Goal: Communication & Community: Share content

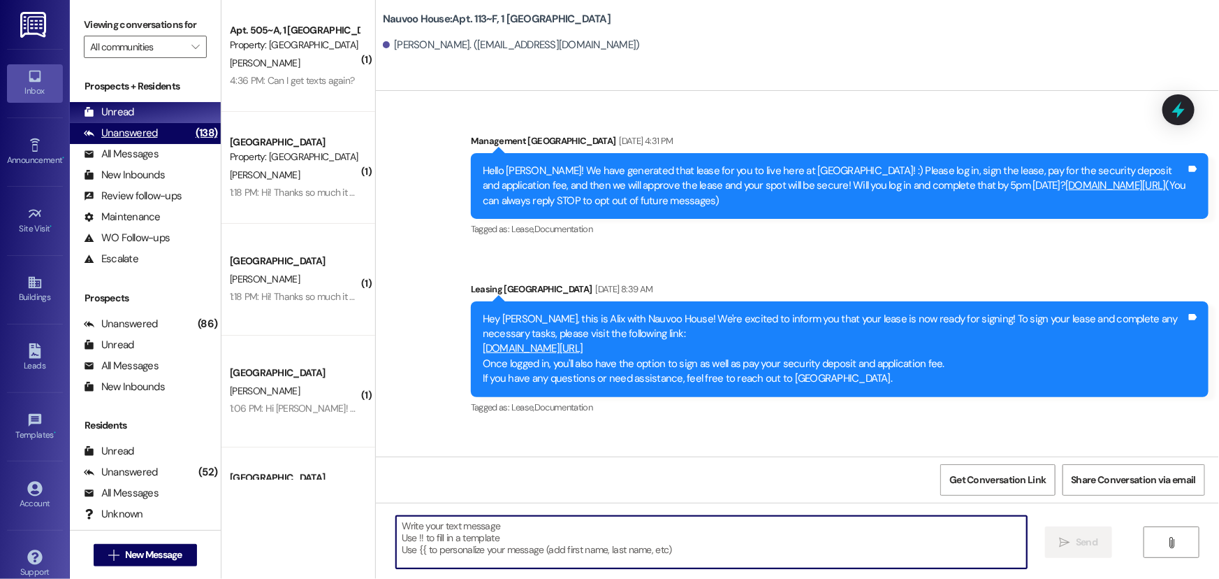
scroll to position [237, 0]
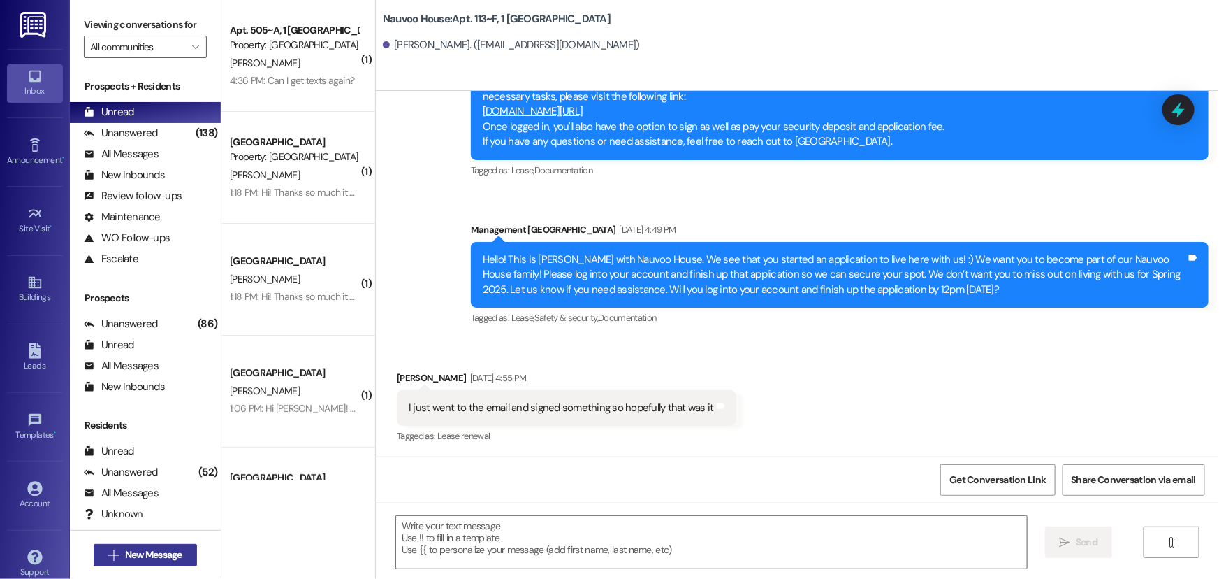
click at [140, 552] on span "New Message" at bounding box center [153, 554] width 57 height 15
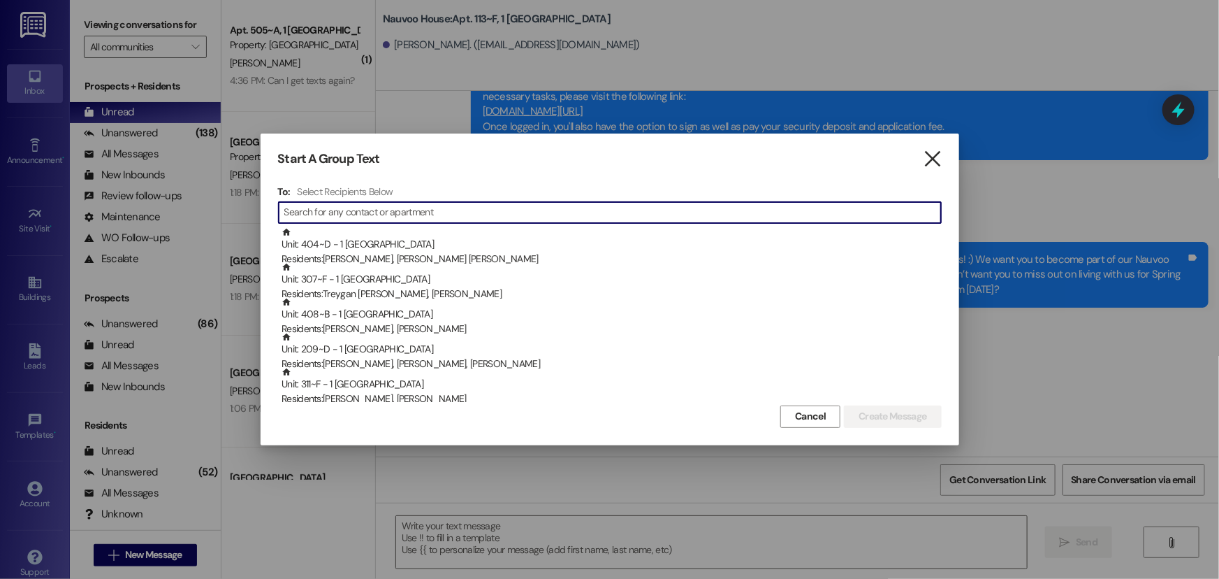
click at [934, 154] on icon "" at bounding box center [932, 159] width 19 height 15
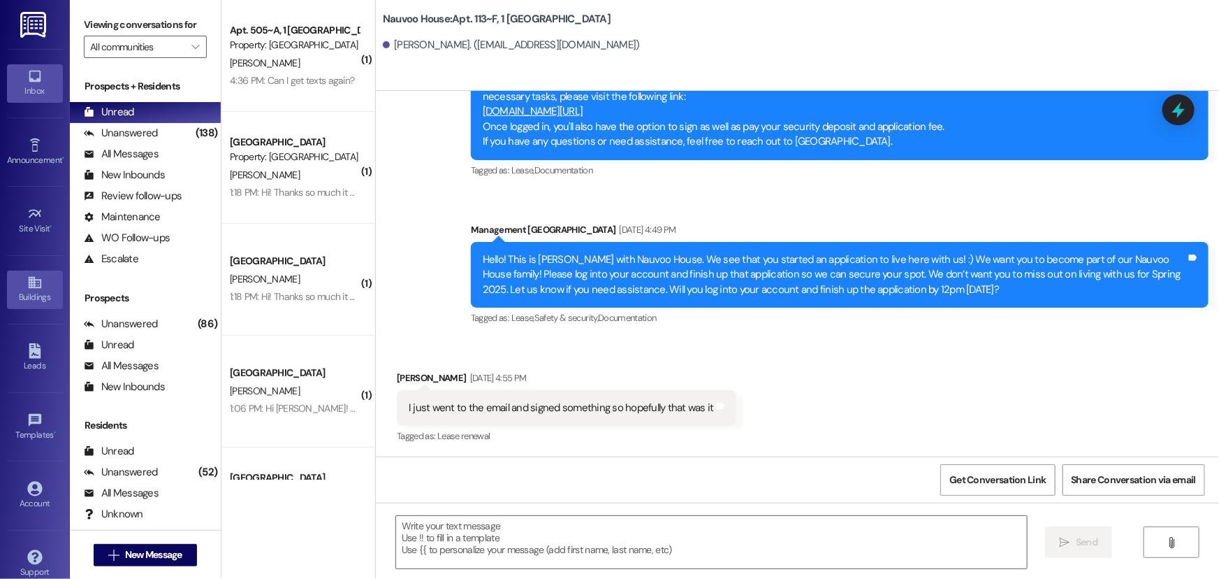
click at [45, 277] on link "Buildings" at bounding box center [35, 289] width 56 height 38
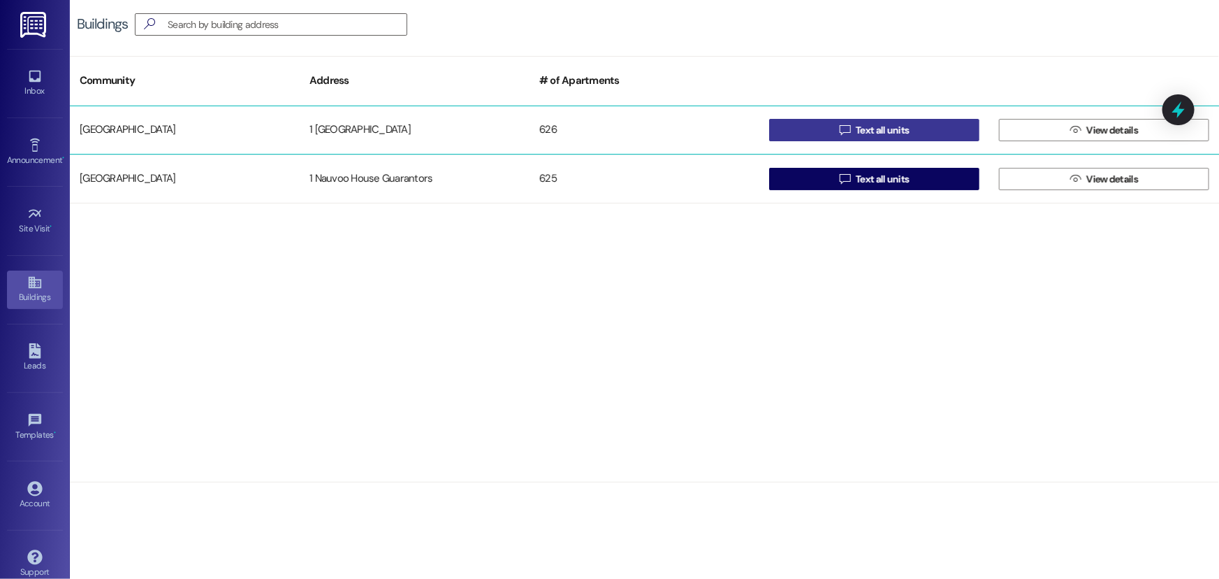
click at [882, 129] on span "Text all units" at bounding box center [882, 130] width 53 height 15
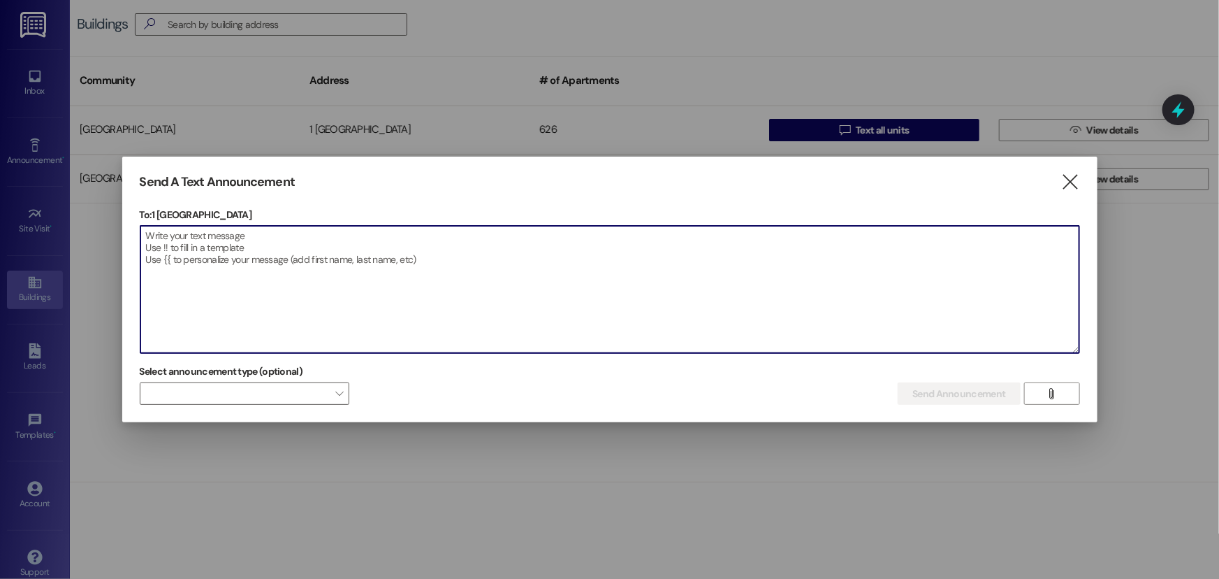
click at [224, 275] on textarea at bounding box center [609, 289] width 939 height 127
click at [231, 260] on textarea at bounding box center [609, 289] width 939 height 127
click at [231, 256] on textarea at bounding box center [609, 289] width 939 height 127
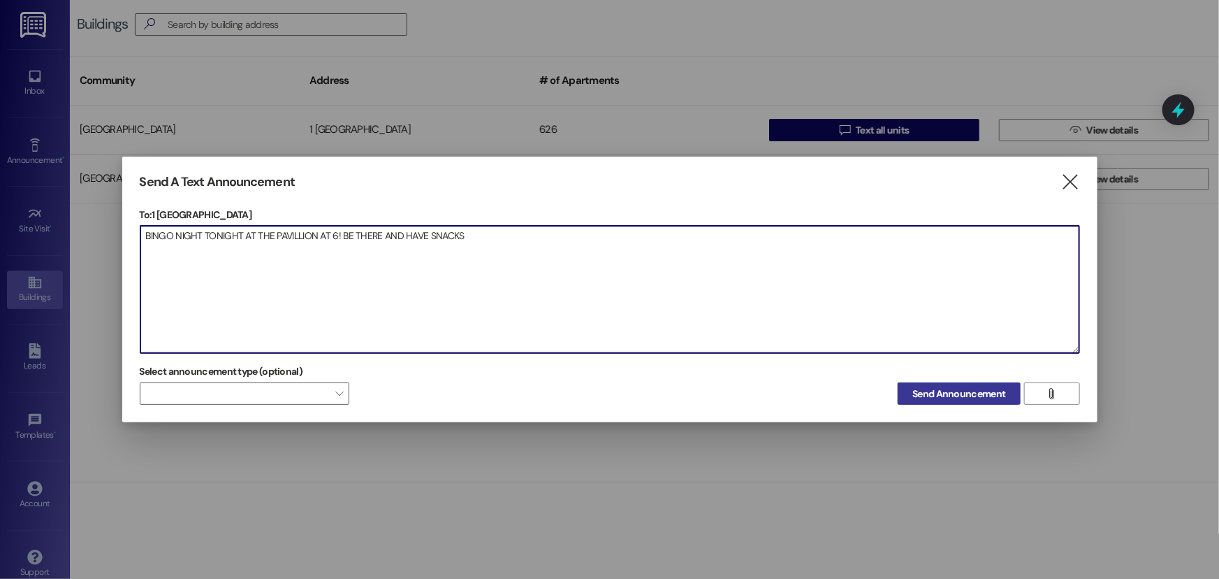
type textarea "BINGO NIGHT TONIGHT AT THE PAVILLION AT 6! BE THERE AND HAVE SNACKS"
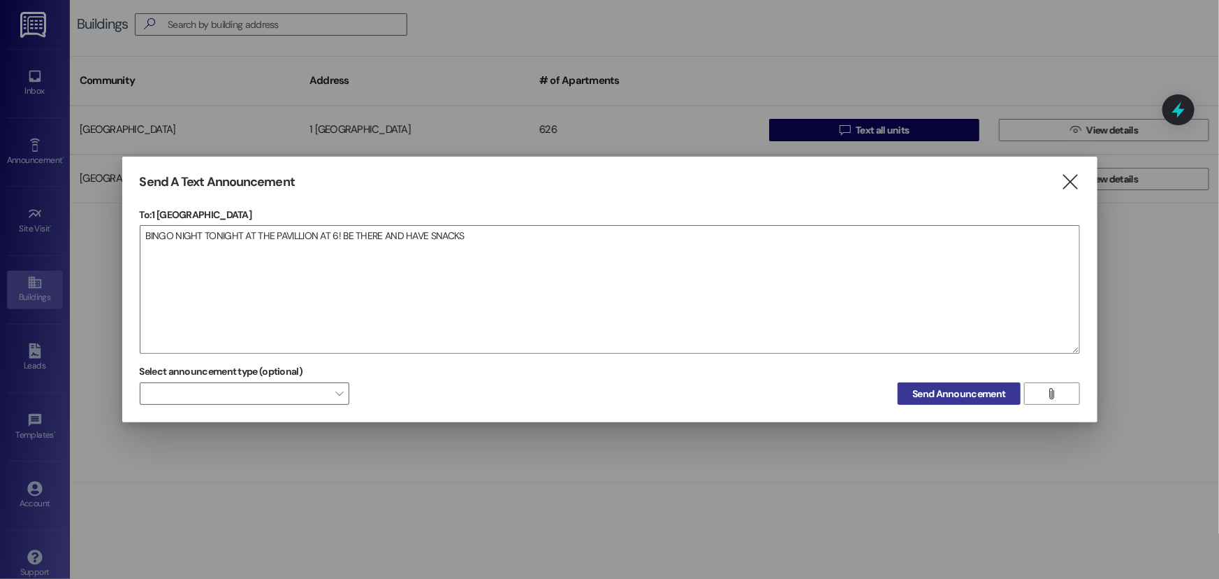
click at [946, 384] on button "Send Announcement" at bounding box center [959, 393] width 122 height 22
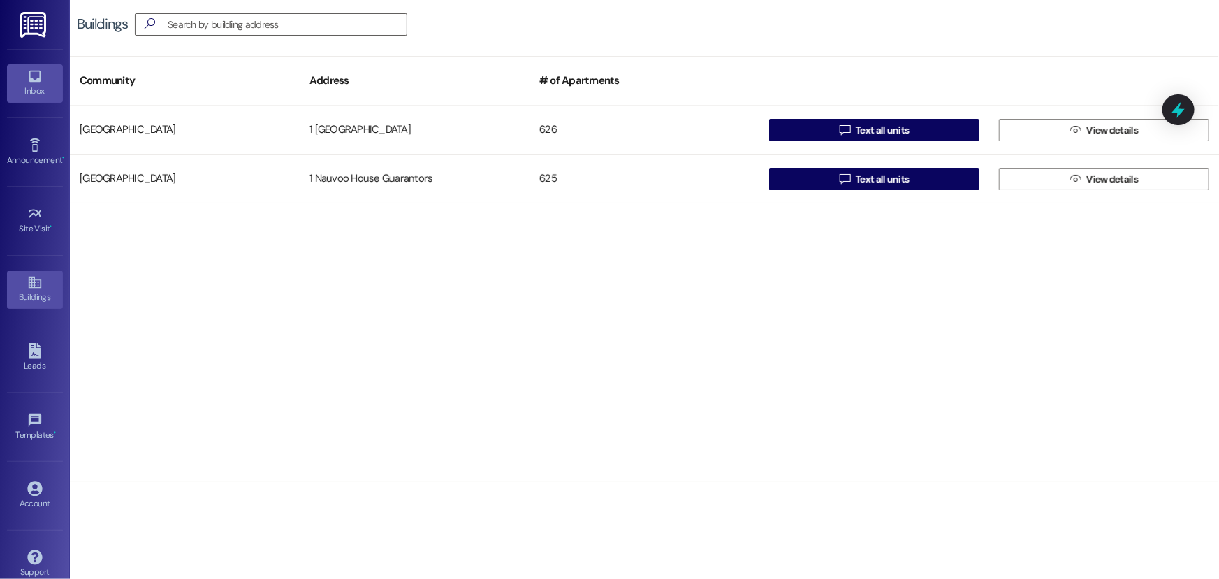
click at [46, 73] on link "Inbox" at bounding box center [35, 83] width 56 height 38
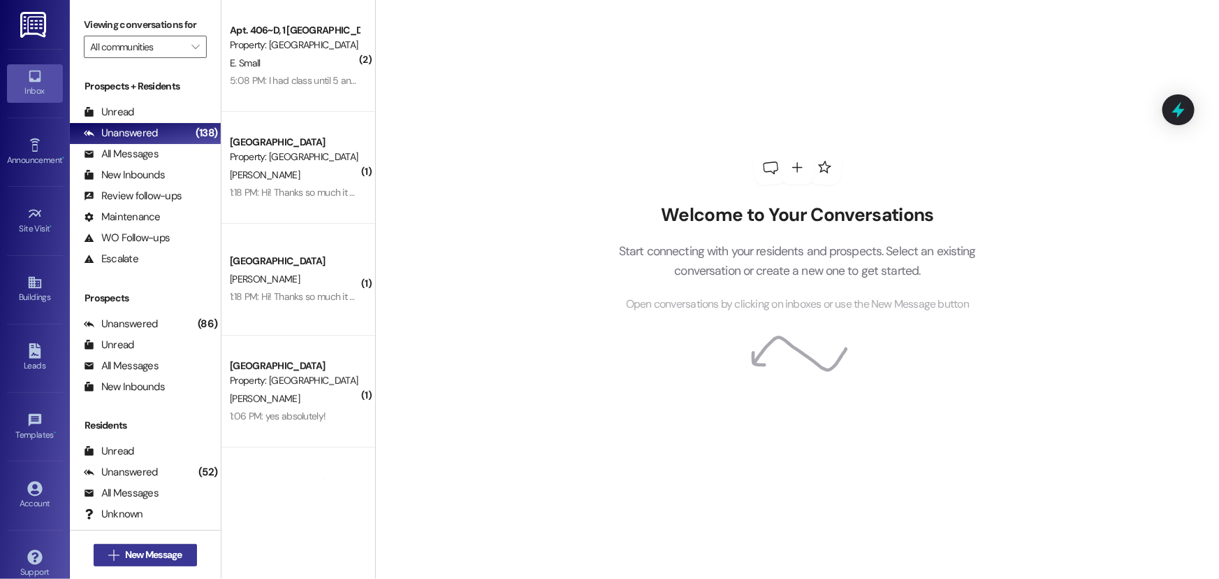
click at [140, 549] on span "New Message" at bounding box center [153, 554] width 57 height 15
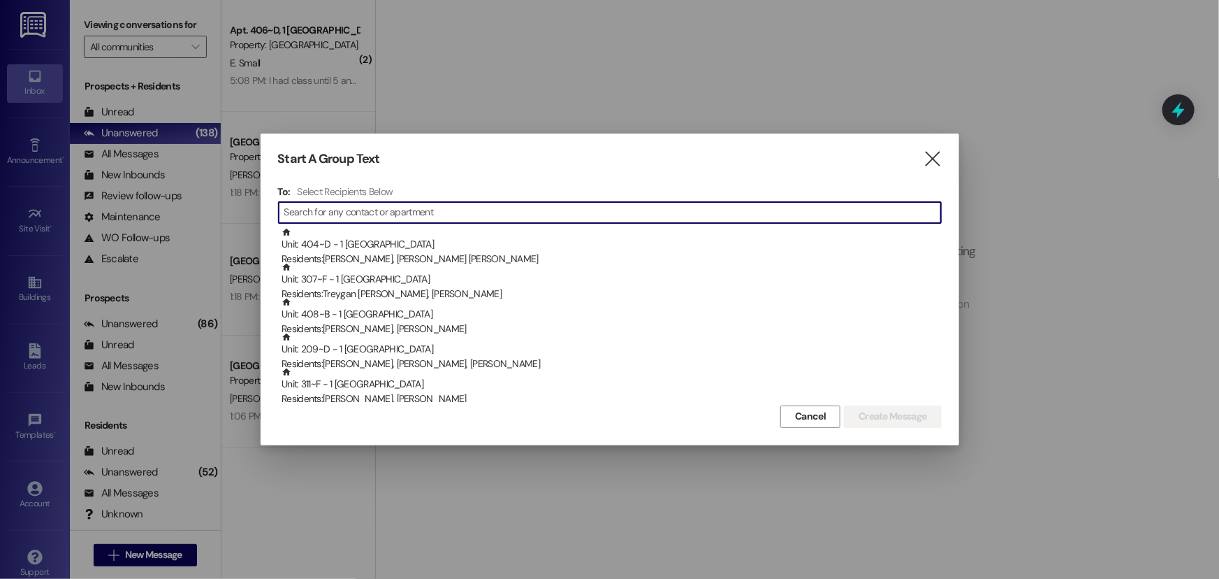
click at [334, 217] on input at bounding box center [612, 213] width 657 height 20
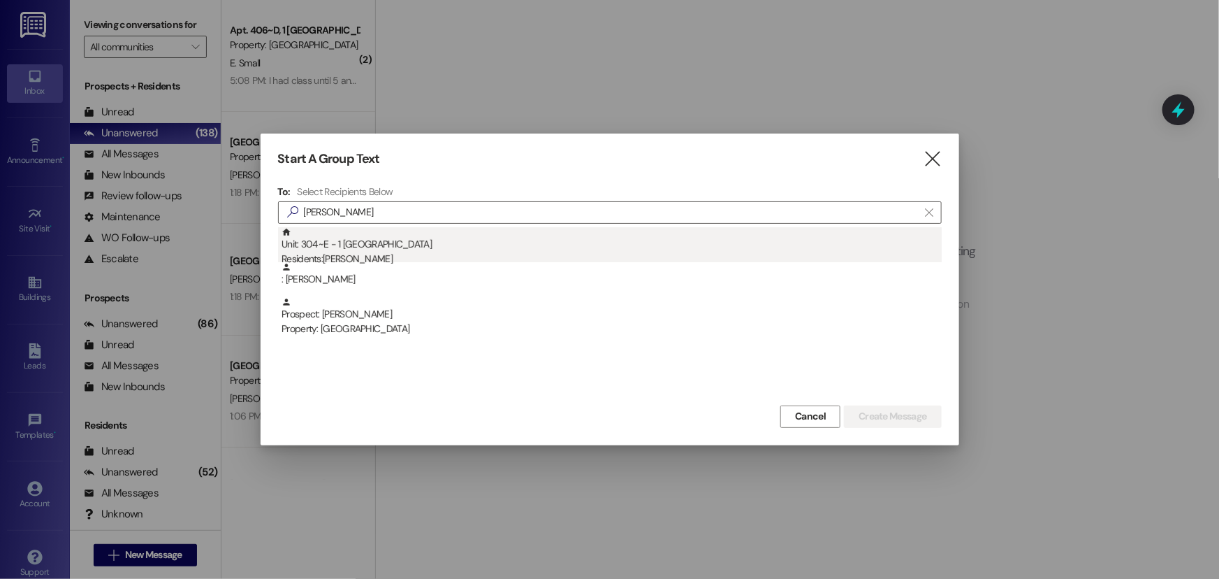
click at [348, 247] on div "Unit: 304~E - 1 [GEOGRAPHIC_DATA] Residents: [PERSON_NAME]" at bounding box center [612, 247] width 660 height 40
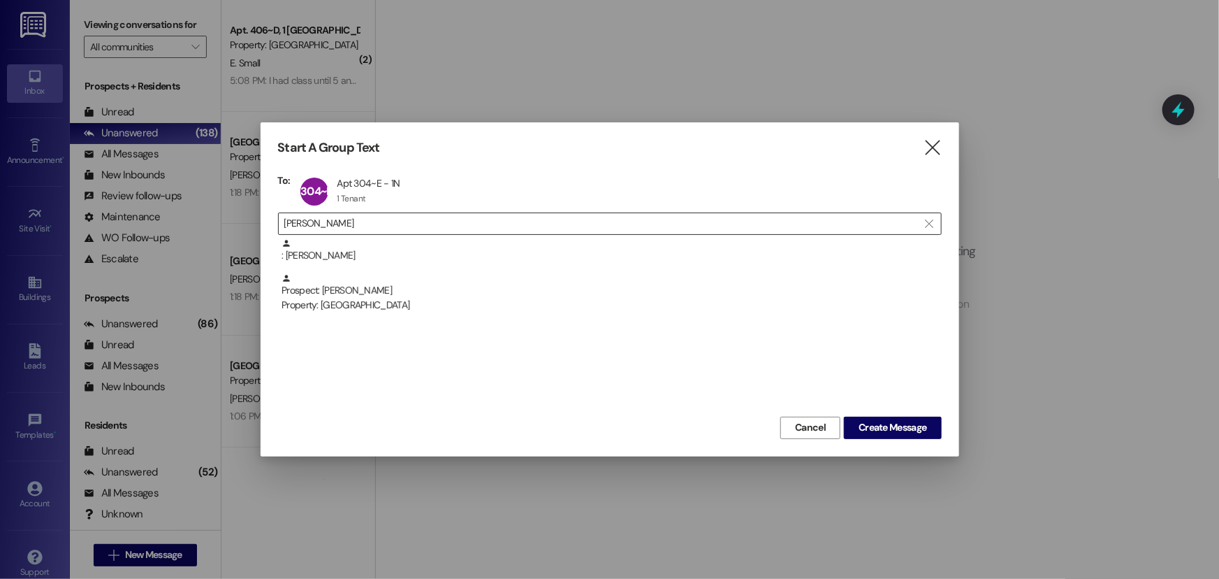
click at [348, 223] on input "[PERSON_NAME]" at bounding box center [601, 224] width 634 height 20
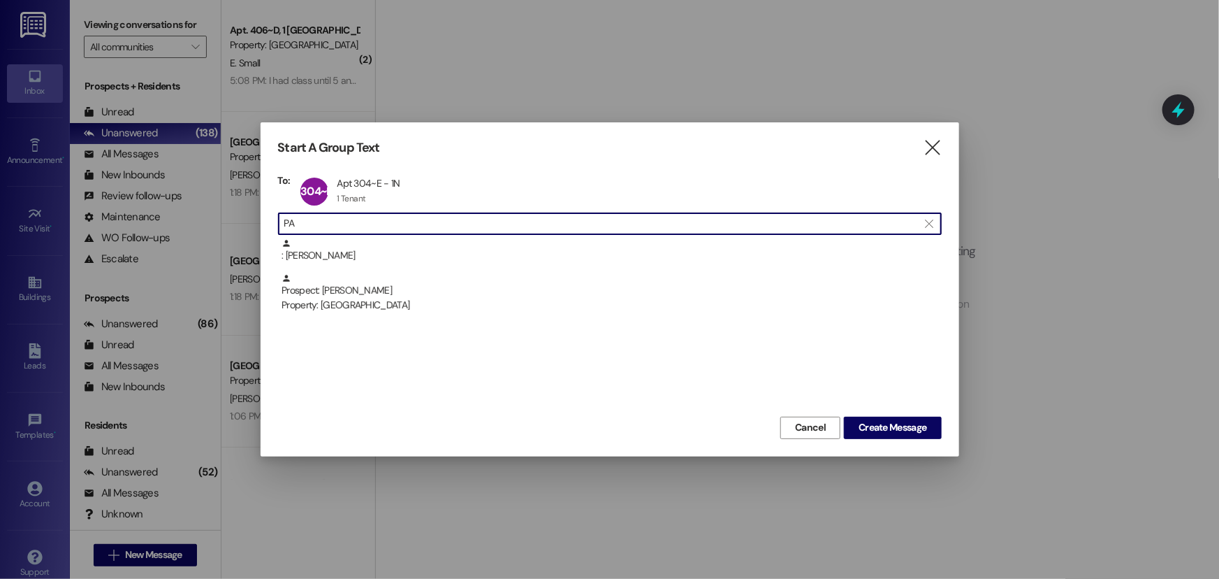
type input "P"
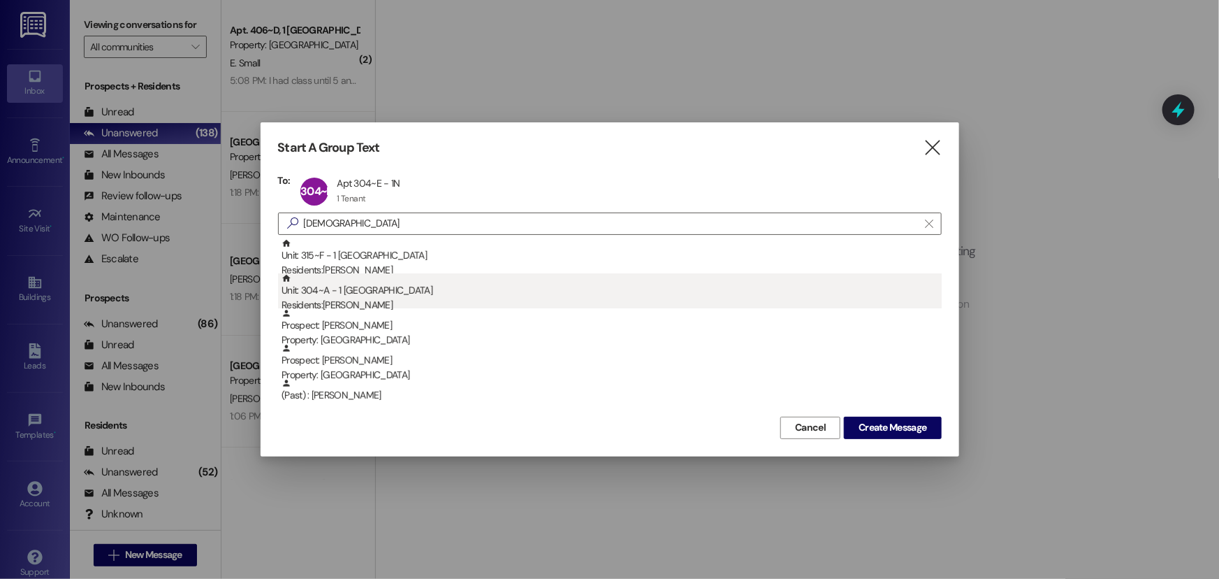
click at [349, 293] on div "Unit: 304~A - 1 Nauvoo House Residents: [PERSON_NAME]" at bounding box center [612, 293] width 660 height 40
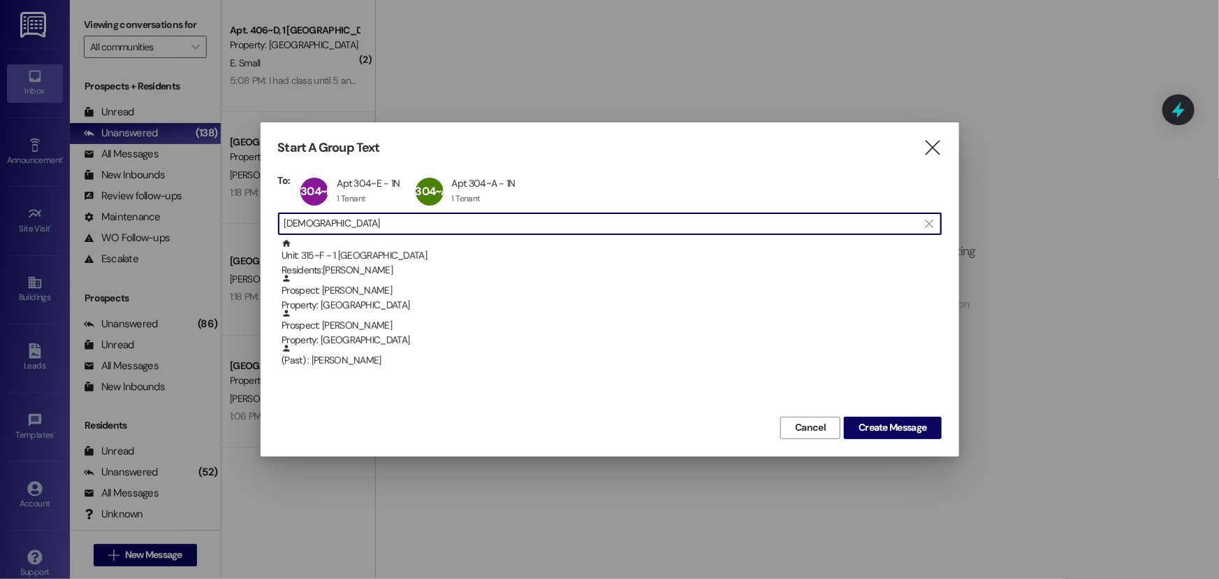
drag, startPoint x: 362, startPoint y: 225, endPoint x: 250, endPoint y: 221, distance: 111.9
click at [250, 221] on div "Start A Group Text  To: 304~E Apt 304~E - 1N Apt 304~E - 1N 1 Tenant 1 Tenant …" at bounding box center [609, 289] width 1219 height 579
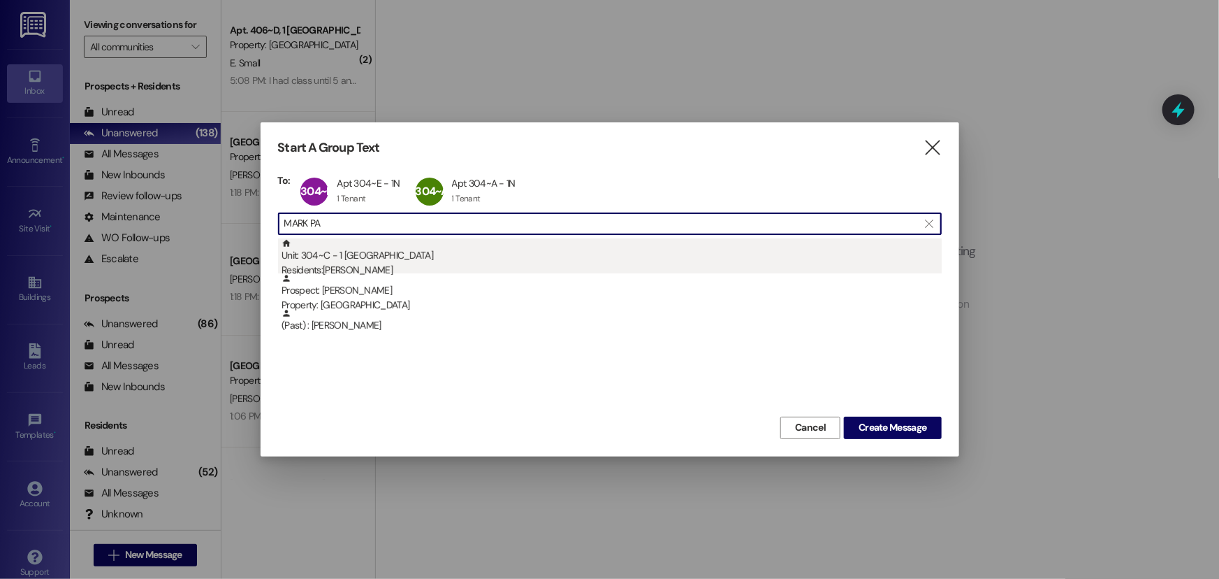
type input "MARK PA"
click at [335, 261] on div "Unit: 304~C - 1 Nauvoo House Residents: [PERSON_NAME]" at bounding box center [612, 258] width 660 height 40
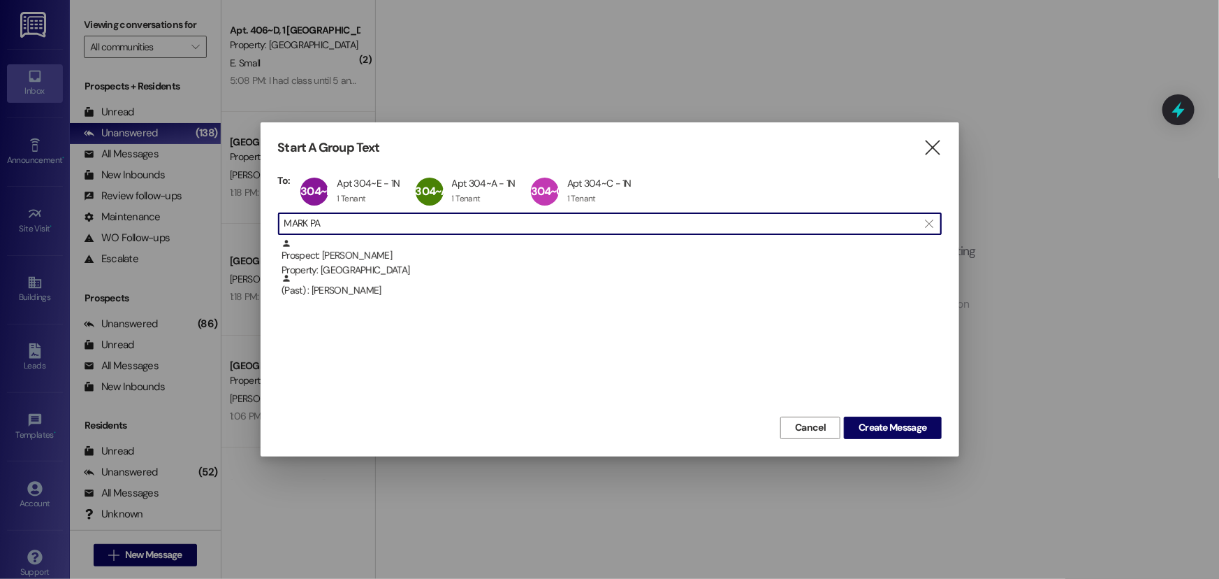
drag, startPoint x: 360, startPoint y: 221, endPoint x: 256, endPoint y: 219, distance: 103.5
click at [257, 219] on div "Start A Group Text  To: 304~E Apt 304~E - 1N Apt 304~E - 1N 1 Tenant 1 Tenant …" at bounding box center [609, 289] width 1219 height 579
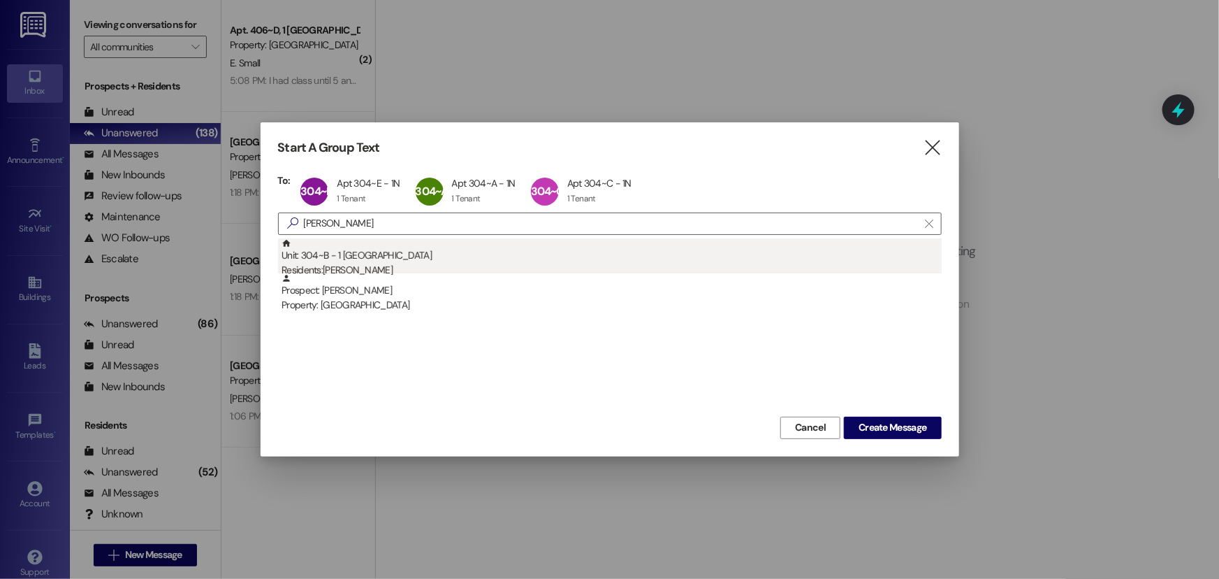
click at [358, 252] on div "Unit: 304~B - 1 Nauvoo House Residents: [PERSON_NAME]" at bounding box center [612, 258] width 660 height 40
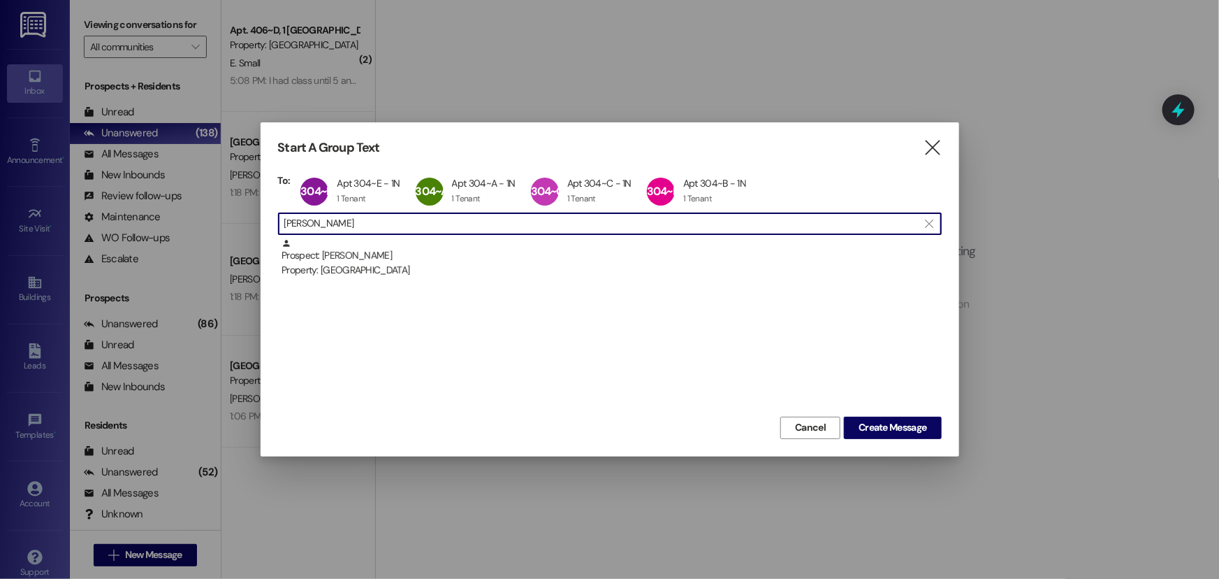
drag, startPoint x: 363, startPoint y: 226, endPoint x: 277, endPoint y: 226, distance: 85.2
click at [278, 226] on div " [PERSON_NAME] " at bounding box center [610, 223] width 664 height 22
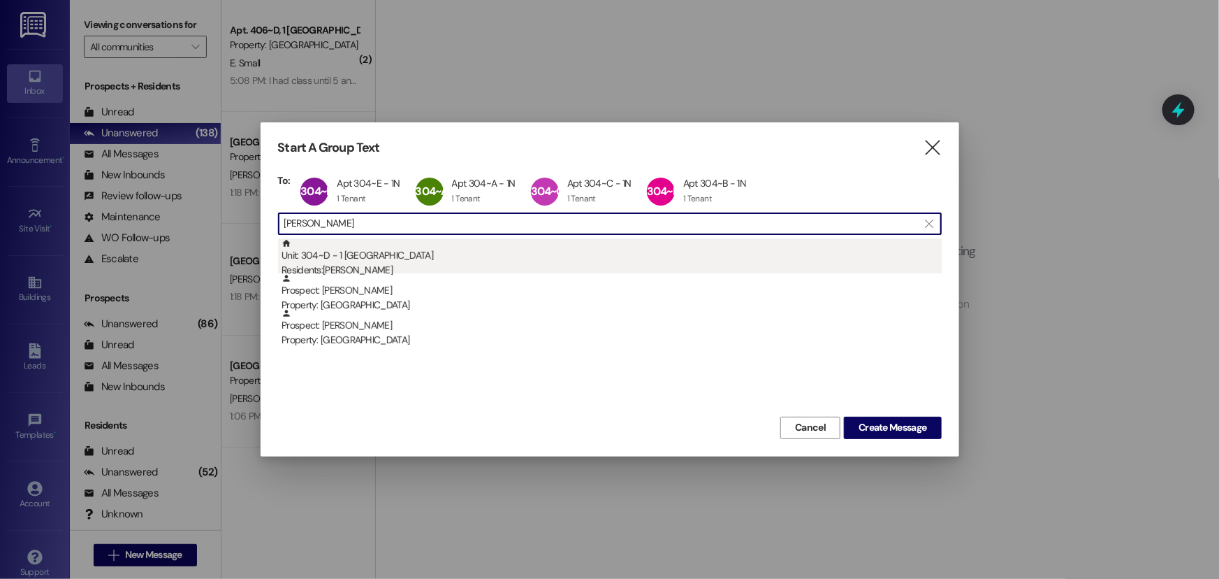
click at [426, 243] on div "Unit: 304~D - 1 Nauvoo House Residents: [PERSON_NAME]" at bounding box center [612, 258] width 660 height 40
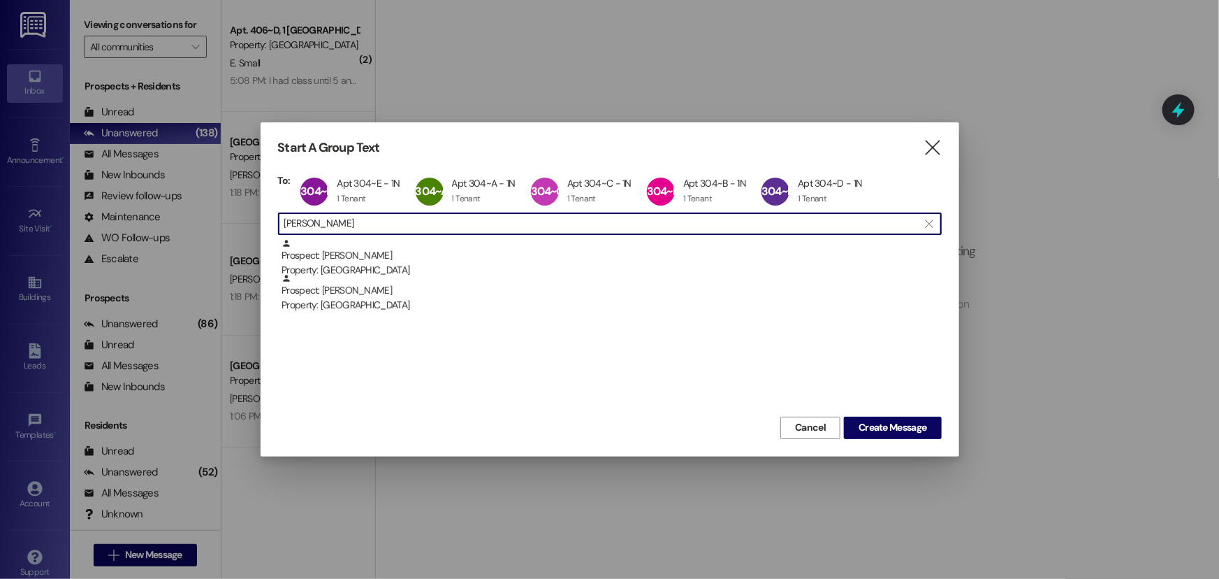
drag, startPoint x: 333, startPoint y: 229, endPoint x: 278, endPoint y: 233, distance: 54.7
click at [278, 233] on div " [PERSON_NAME] " at bounding box center [610, 223] width 664 height 22
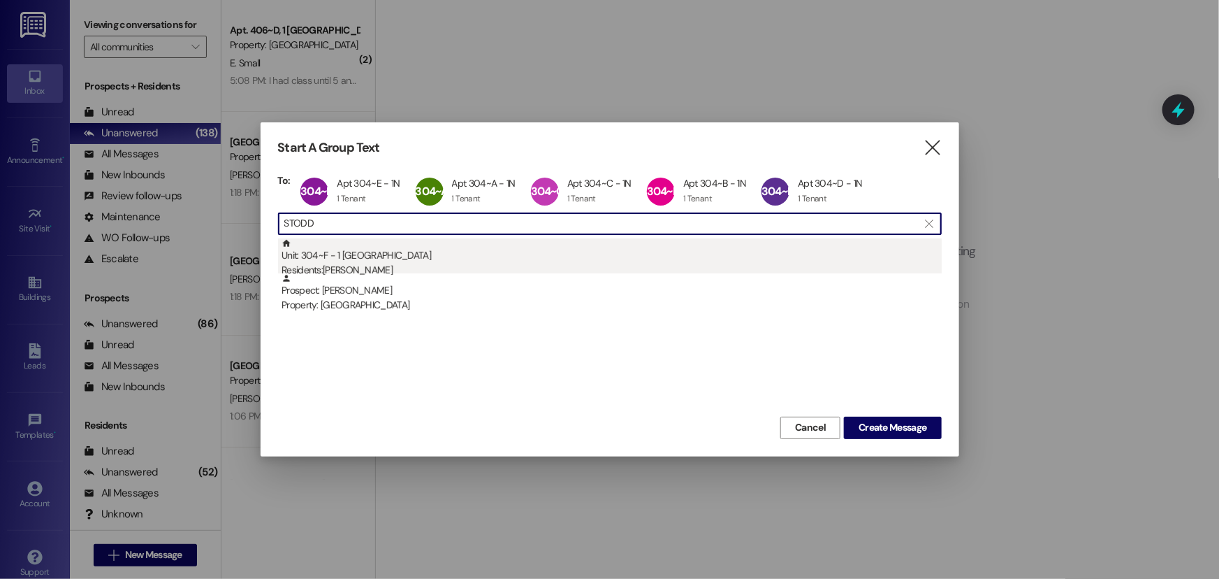
type input "STODD"
click at [338, 263] on div "Residents: [PERSON_NAME]" at bounding box center [612, 270] width 660 height 15
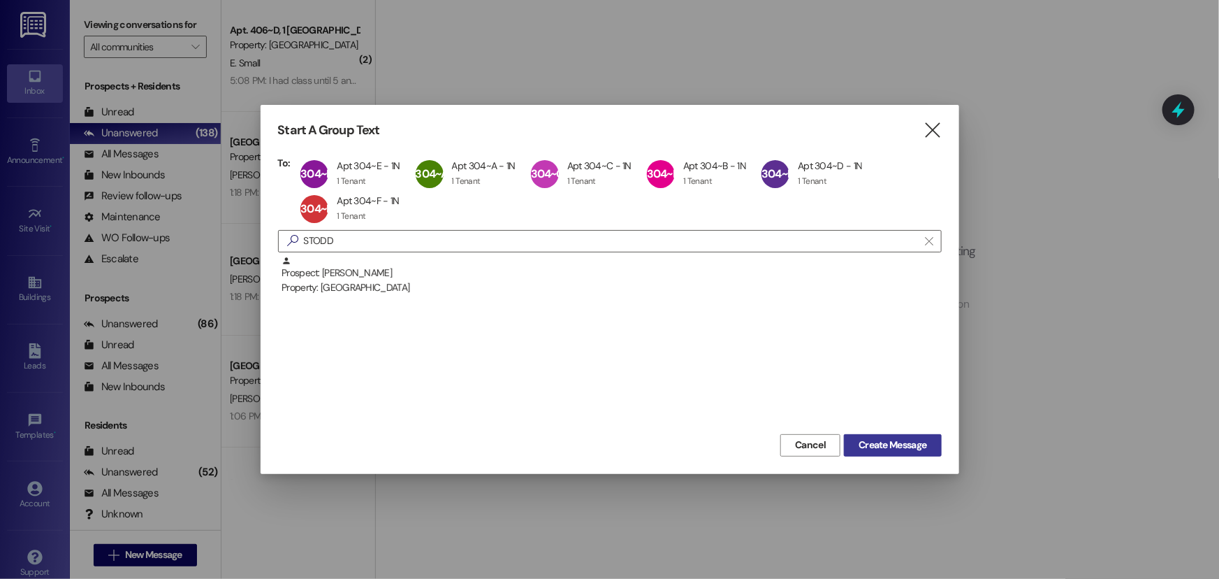
click at [880, 448] on span "Create Message" at bounding box center [893, 444] width 68 height 15
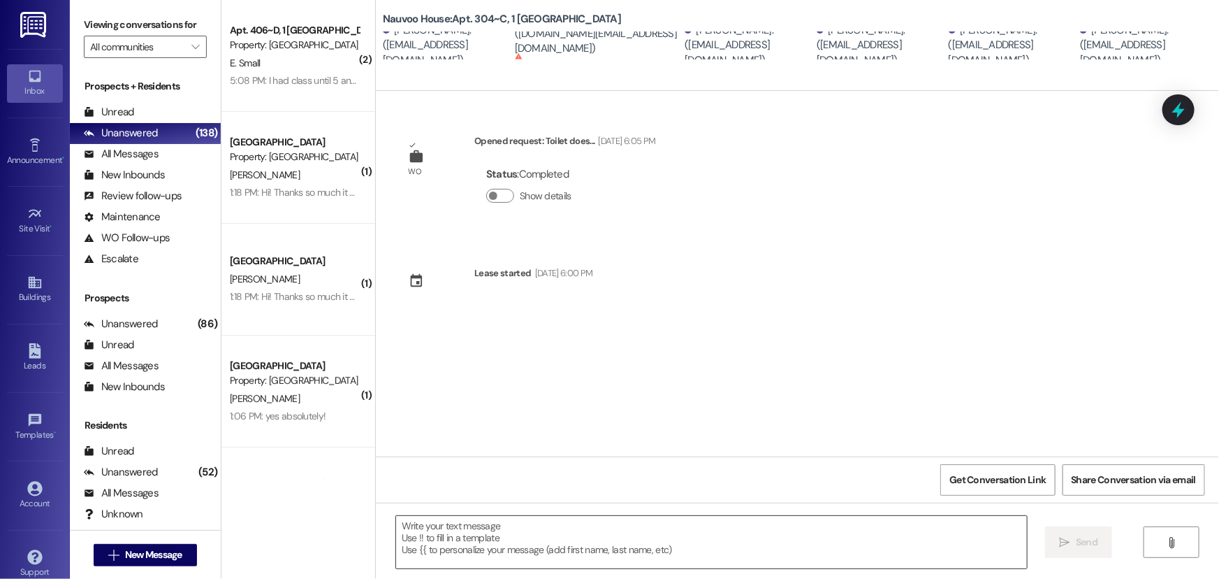
click at [435, 549] on textarea at bounding box center [711, 542] width 631 height 52
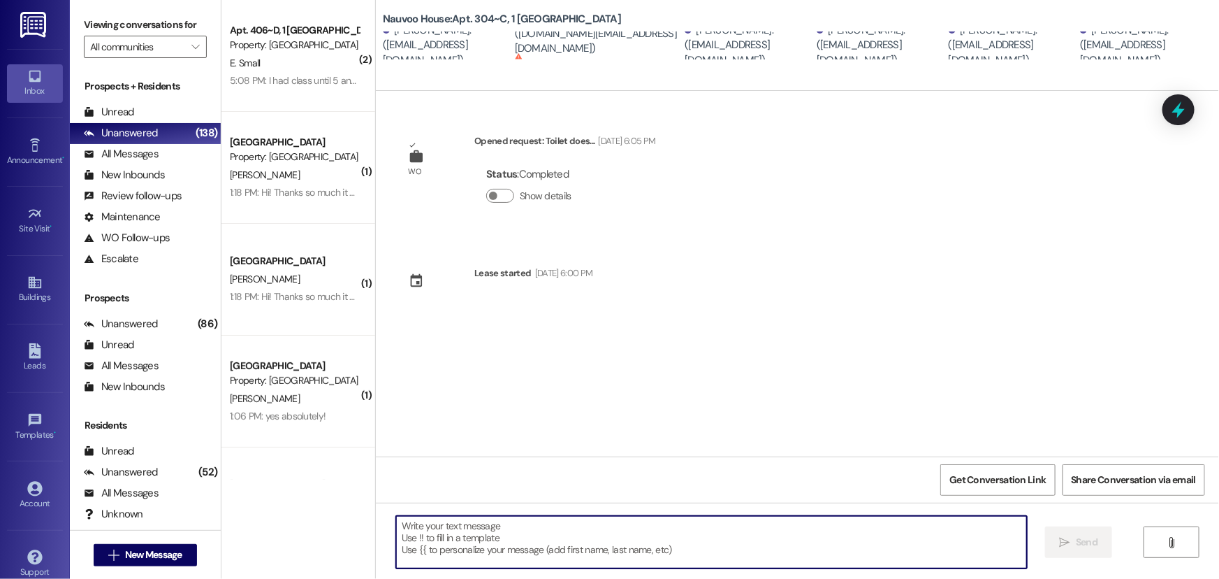
paste textarea "Hey everyone, I wanted to check in about the noise issue coming from the downst…"
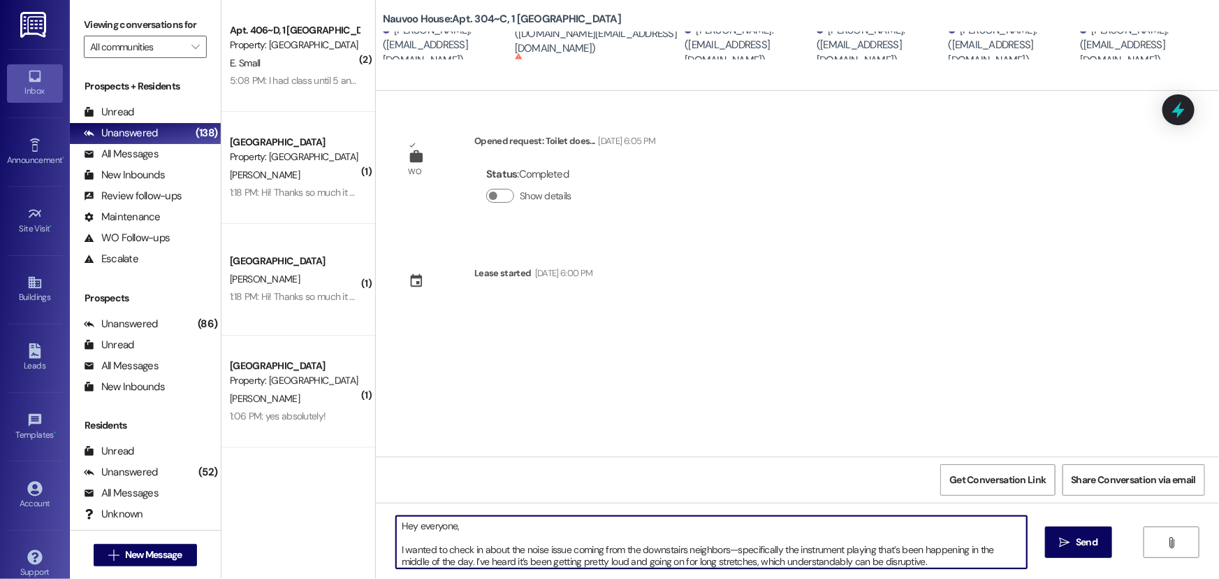
click at [400, 543] on textarea "Hey everyone, I wanted to check in about the noise issue coming from the downst…" at bounding box center [711, 542] width 631 height 52
drag, startPoint x: 648, startPoint y: 547, endPoint x: 807, endPoint y: 543, distance: 158.7
click at [807, 543] on textarea "Hey everyone, It's Alix in the office! I wanted to check in about the noise iss…" at bounding box center [711, 542] width 631 height 52
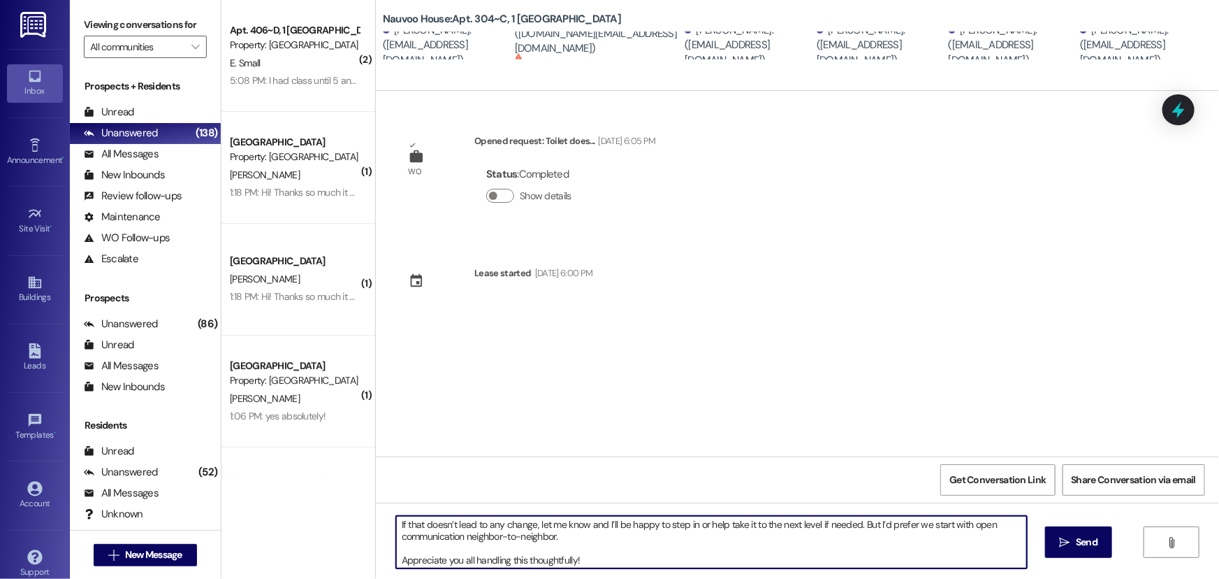
scroll to position [98, 0]
type textarea "Hey everyone, It's Alix in the office! I wanted to check in about the noise iss…"
click at [1090, 543] on span "Send" at bounding box center [1087, 542] width 22 height 15
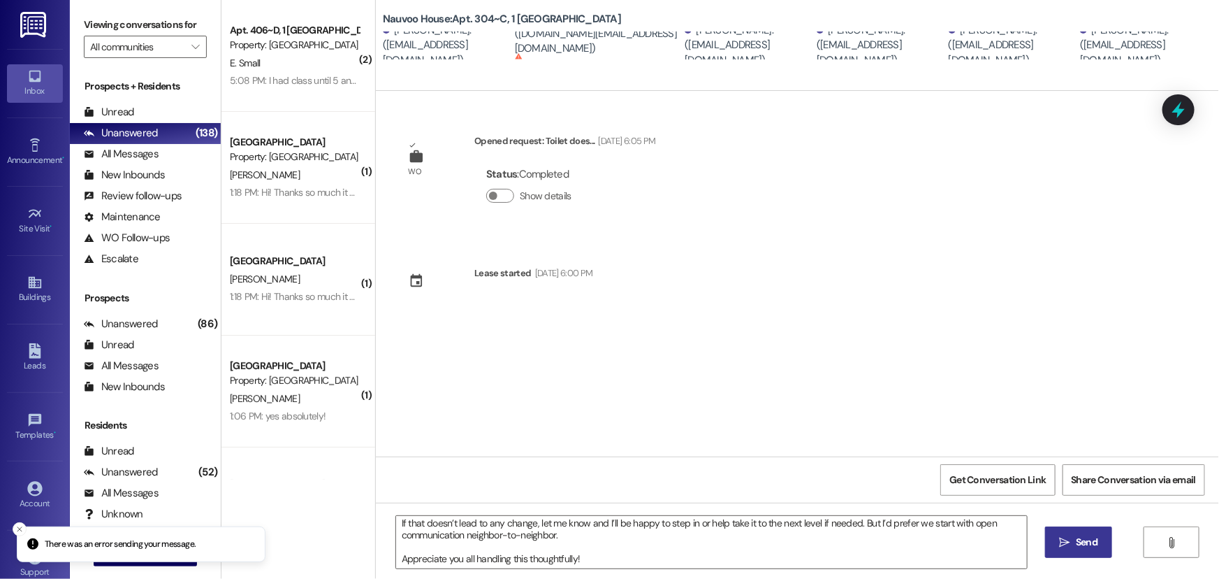
click at [1089, 537] on span "Send" at bounding box center [1087, 542] width 22 height 15
click at [531, 38] on div "[PERSON_NAME]. ([DOMAIN_NAME][EMAIL_ADDRESS][DOMAIN_NAME])" at bounding box center [598, 34] width 167 height 45
click at [560, 38] on div "[PERSON_NAME]. ([DOMAIN_NAME][EMAIL_ADDRESS][DOMAIN_NAME])" at bounding box center [598, 34] width 167 height 45
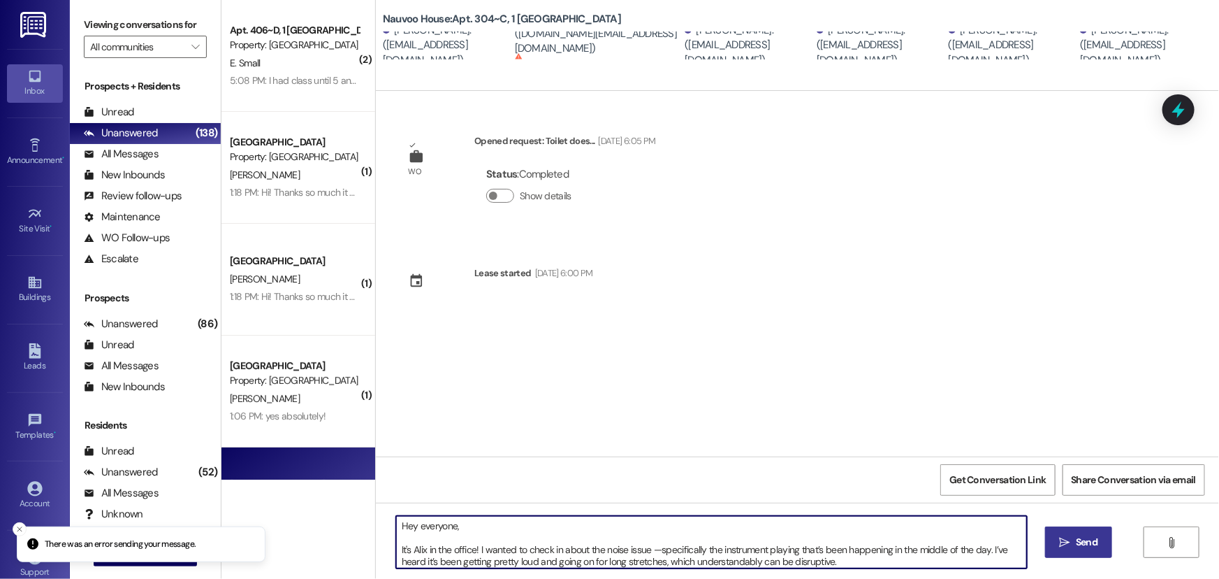
drag, startPoint x: 590, startPoint y: 562, endPoint x: 361, endPoint y: 467, distance: 247.5
click at [361, 467] on div "( 2 ) Apt. 406~D, 1 [GEOGRAPHIC_DATA] Property: [GEOGRAPHIC_DATA] E. Small 5:08…" at bounding box center [720, 289] width 998 height 579
